Goal: Communication & Community: Ask a question

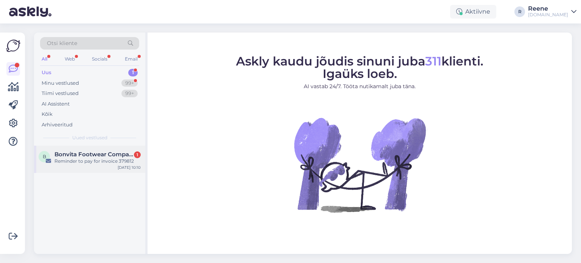
click at [88, 151] on span "Bonvita Footwear Company" at bounding box center [93, 154] width 79 height 7
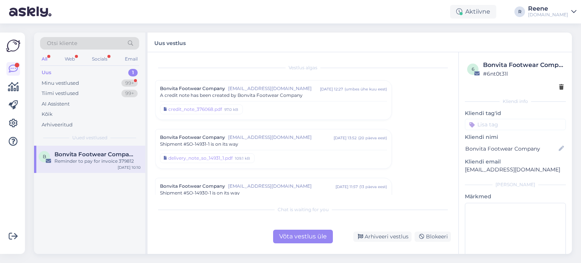
scroll to position [103, 0]
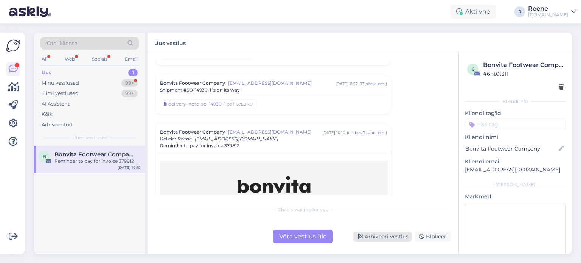
click at [392, 237] on div "Arhiveeri vestlus" at bounding box center [382, 236] width 58 height 10
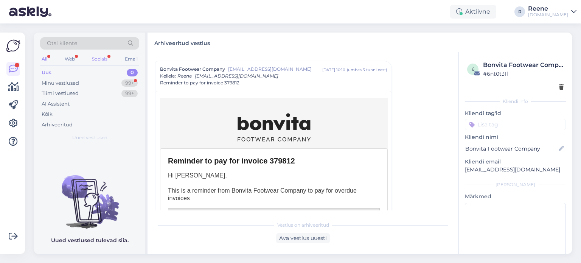
click at [104, 57] on div "Socials" at bounding box center [99, 59] width 19 height 10
click at [46, 59] on div "All" at bounding box center [44, 59] width 9 height 10
click at [47, 115] on div "Kõik" at bounding box center [47, 114] width 11 height 8
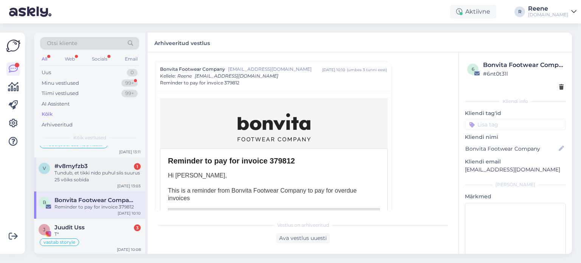
scroll to position [38, 0]
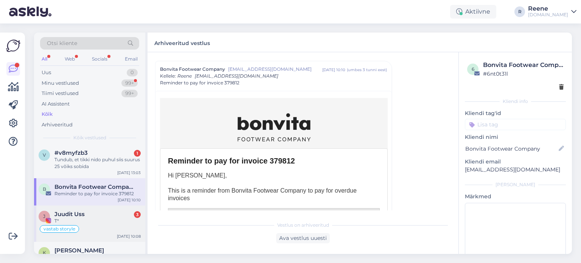
click at [100, 217] on div "T*" at bounding box center [97, 220] width 86 height 7
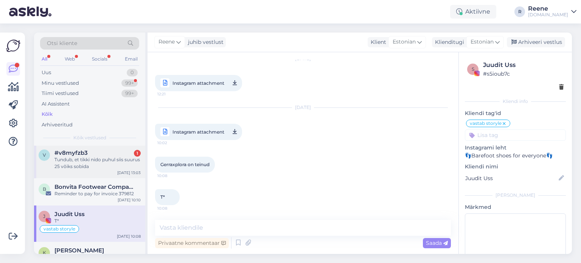
click at [88, 161] on div "Tundub, et tikki nido puhul siis suurus 25 võiks sobida" at bounding box center [97, 163] width 86 height 14
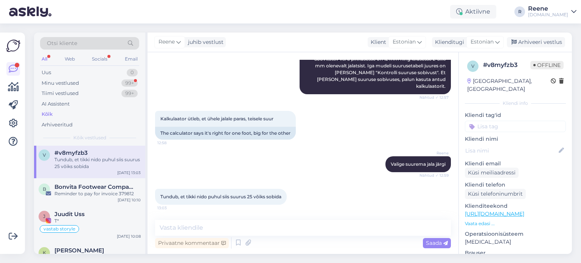
scroll to position [114, 0]
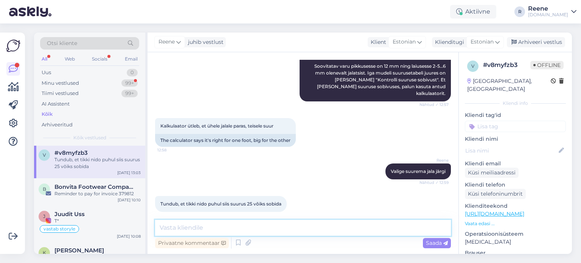
click at [202, 225] on textarea at bounding box center [303, 228] width 296 height 16
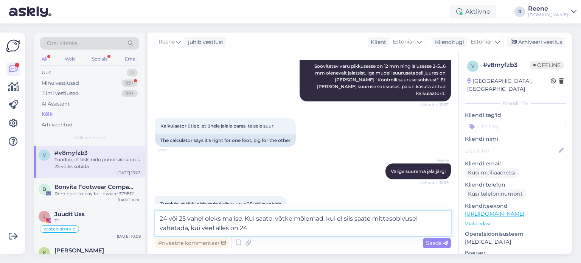
type textarea "24 või 25 vahel oleks ma ise. Kui saate, võtke mõlemad, kui ei siis saate mitte…"
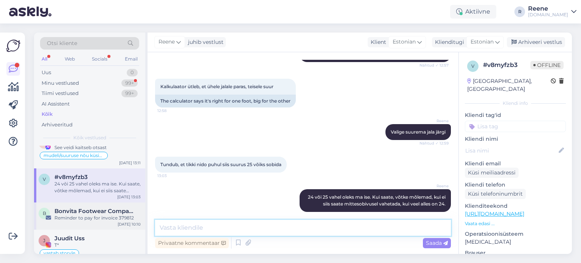
scroll to position [0, 0]
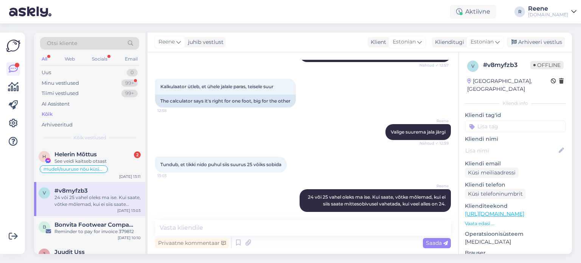
click at [498, 121] on input at bounding box center [515, 126] width 101 height 11
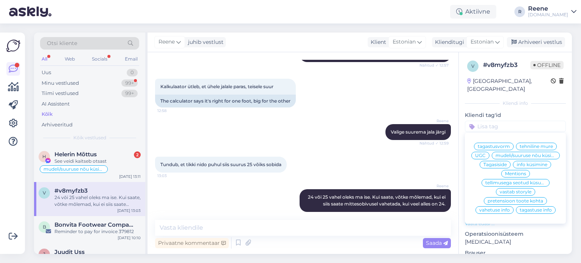
click at [523, 156] on span "mudeli/suuruse nõu küsimine" at bounding box center [525, 155] width 60 height 5
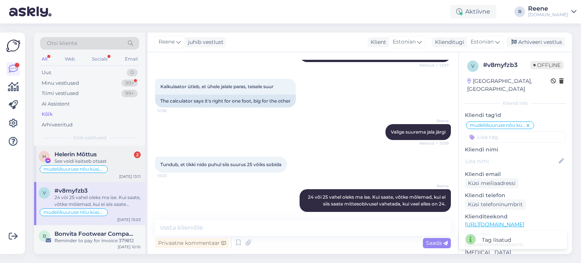
click at [111, 159] on div "See veidi kaitseb otsast" at bounding box center [97, 161] width 86 height 7
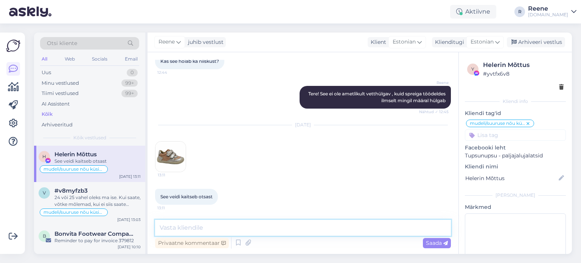
click at [197, 230] on textarea at bounding box center [303, 228] width 296 height 16
type textarea "See on osaliselt tekstiilist. Teine üleni nahast."
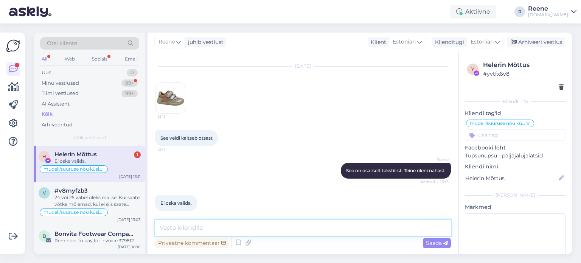
scroll to position [2075, 0]
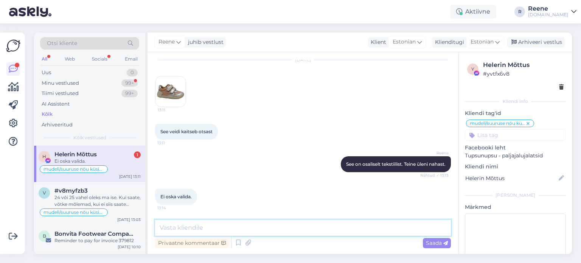
click at [206, 230] on textarea at bounding box center [303, 228] width 296 height 16
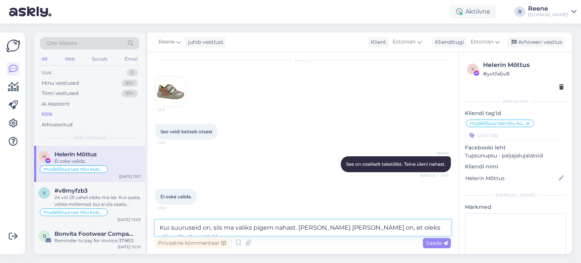
type textarea "Kui suuruseid on, siis ma valiks pigem nahast. [PERSON_NAME] [PERSON_NAME] on, …"
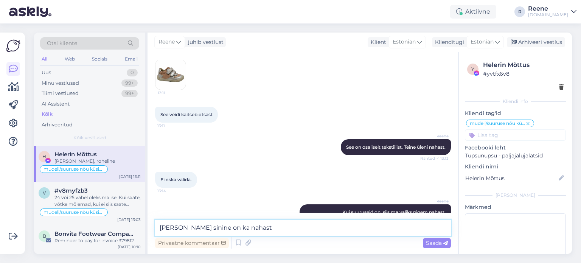
scroll to position [2179, 0]
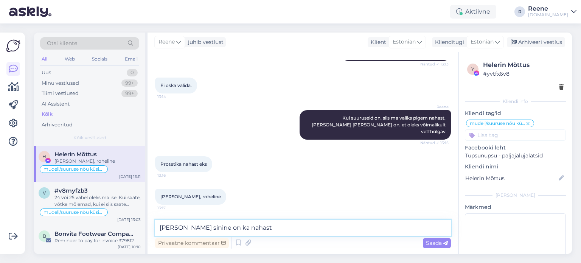
drag, startPoint x: 254, startPoint y: 226, endPoint x: 152, endPoint y: 228, distance: 101.7
click at [152, 228] on div "Vestlus algas [DATE] Tere. Soovin lapsele kevadeks jalatseid osta. Kas Protetik…" at bounding box center [302, 153] width 311 height 202
type textarea "Xenia on ka nahast, mida enne näitasite"
